Goal: Information Seeking & Learning: Learn about a topic

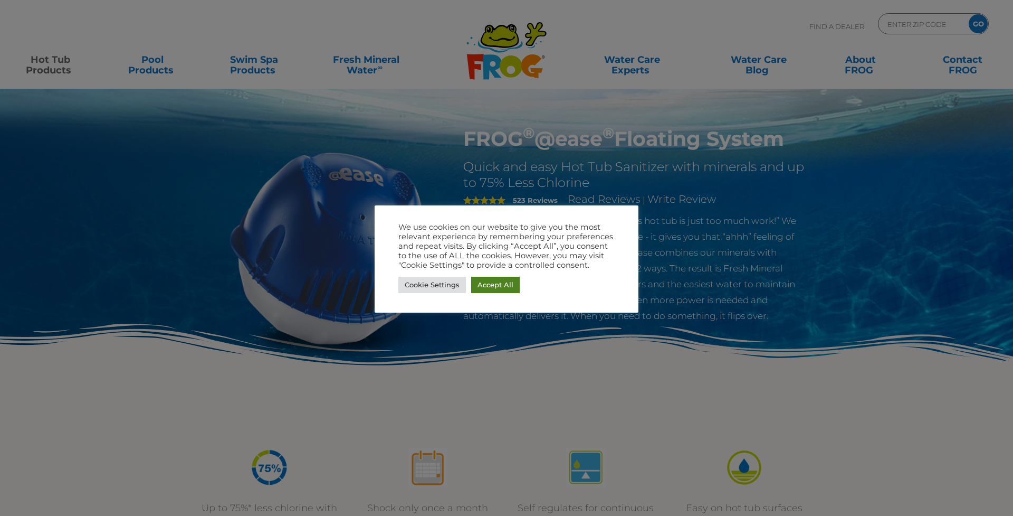
click at [491, 286] on link "Accept All" at bounding box center [495, 285] width 49 height 16
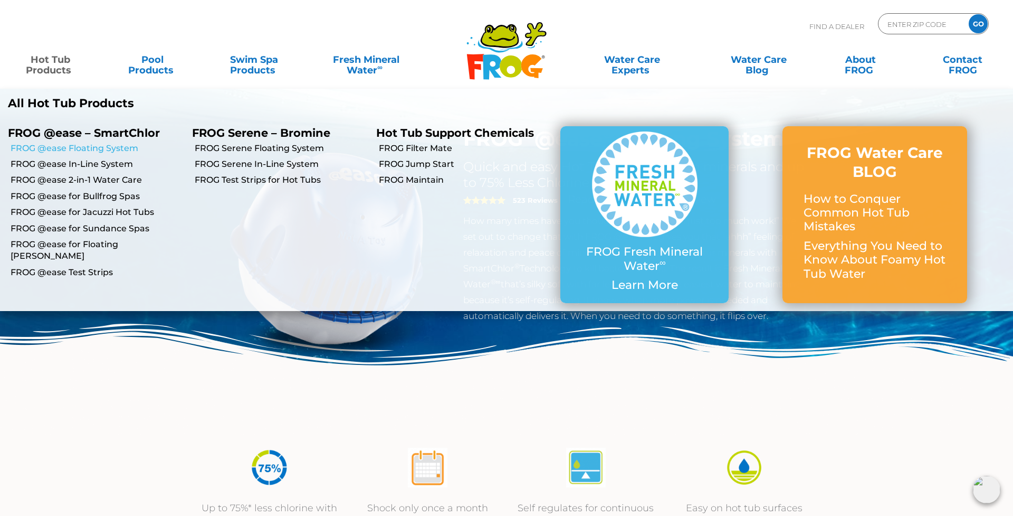
click at [65, 149] on link "FROG @ease Floating System" at bounding box center [98, 149] width 174 height 12
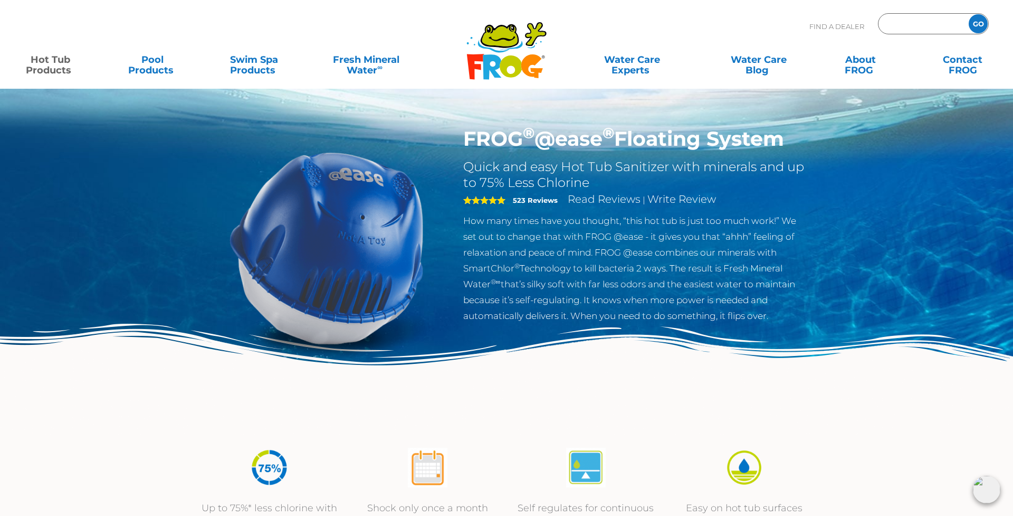
click at [918, 24] on input "Zip Code Form" at bounding box center [922, 23] width 71 height 15
type input "33572"
click at [979, 24] on input "GO" at bounding box center [978, 23] width 19 height 19
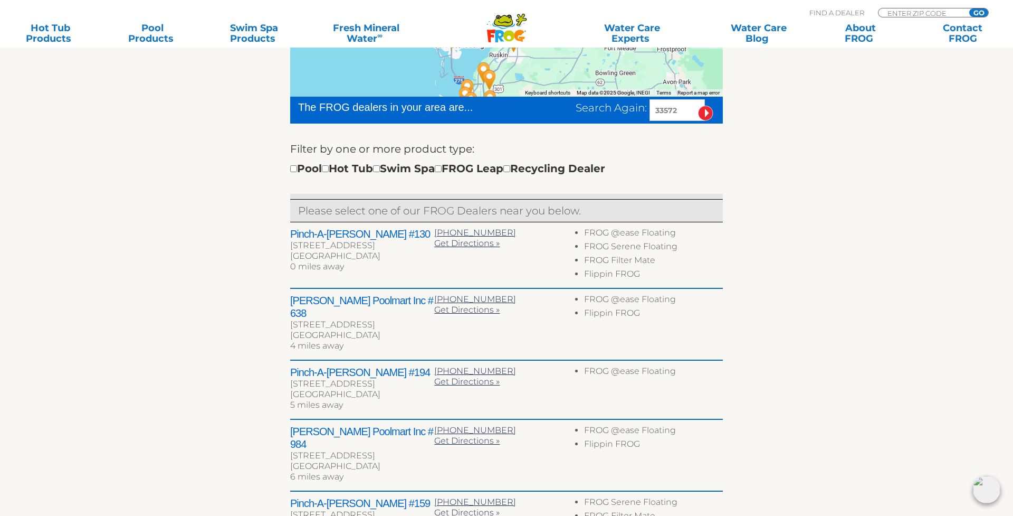
scroll to position [298, 0]
click at [354, 233] on h2 "Pinch-A-Penny #130" at bounding box center [362, 233] width 144 height 13
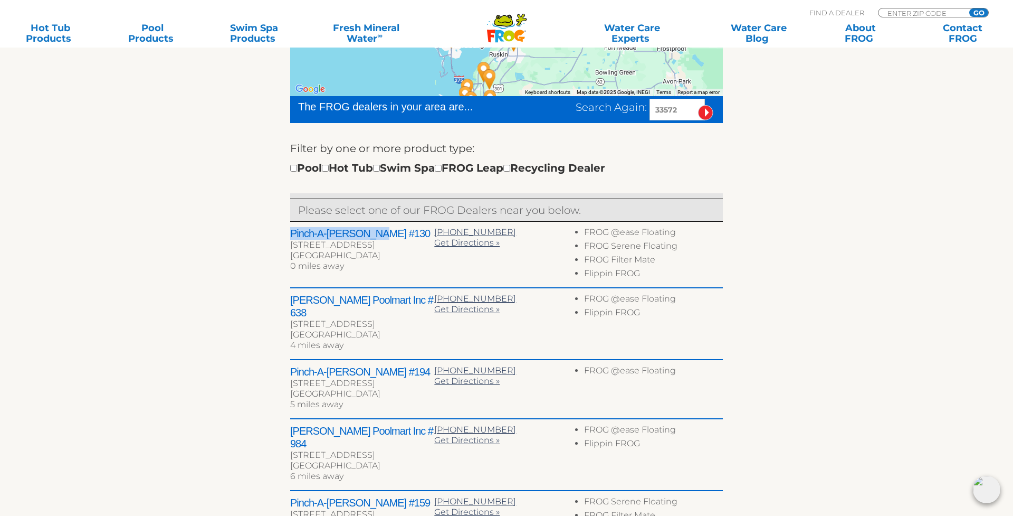
drag, startPoint x: 290, startPoint y: 230, endPoint x: 388, endPoint y: 233, distance: 97.7
click at [388, 233] on h2 "Pinch-A-Penny #130" at bounding box center [362, 233] width 144 height 13
copy h2 "Pinch-A-Penny #130"
